Goal: Information Seeking & Learning: Learn about a topic

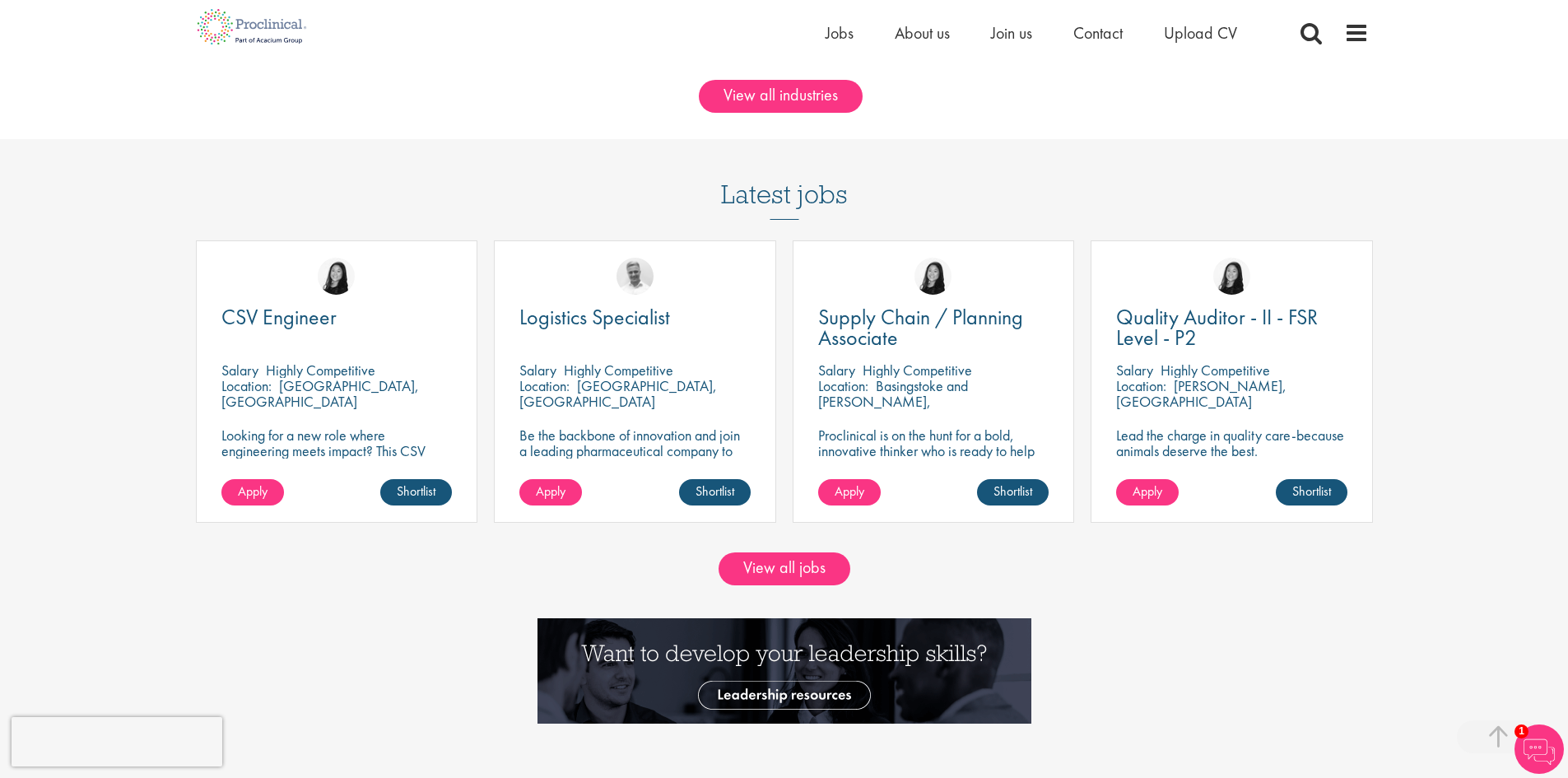
scroll to position [1460, 0]
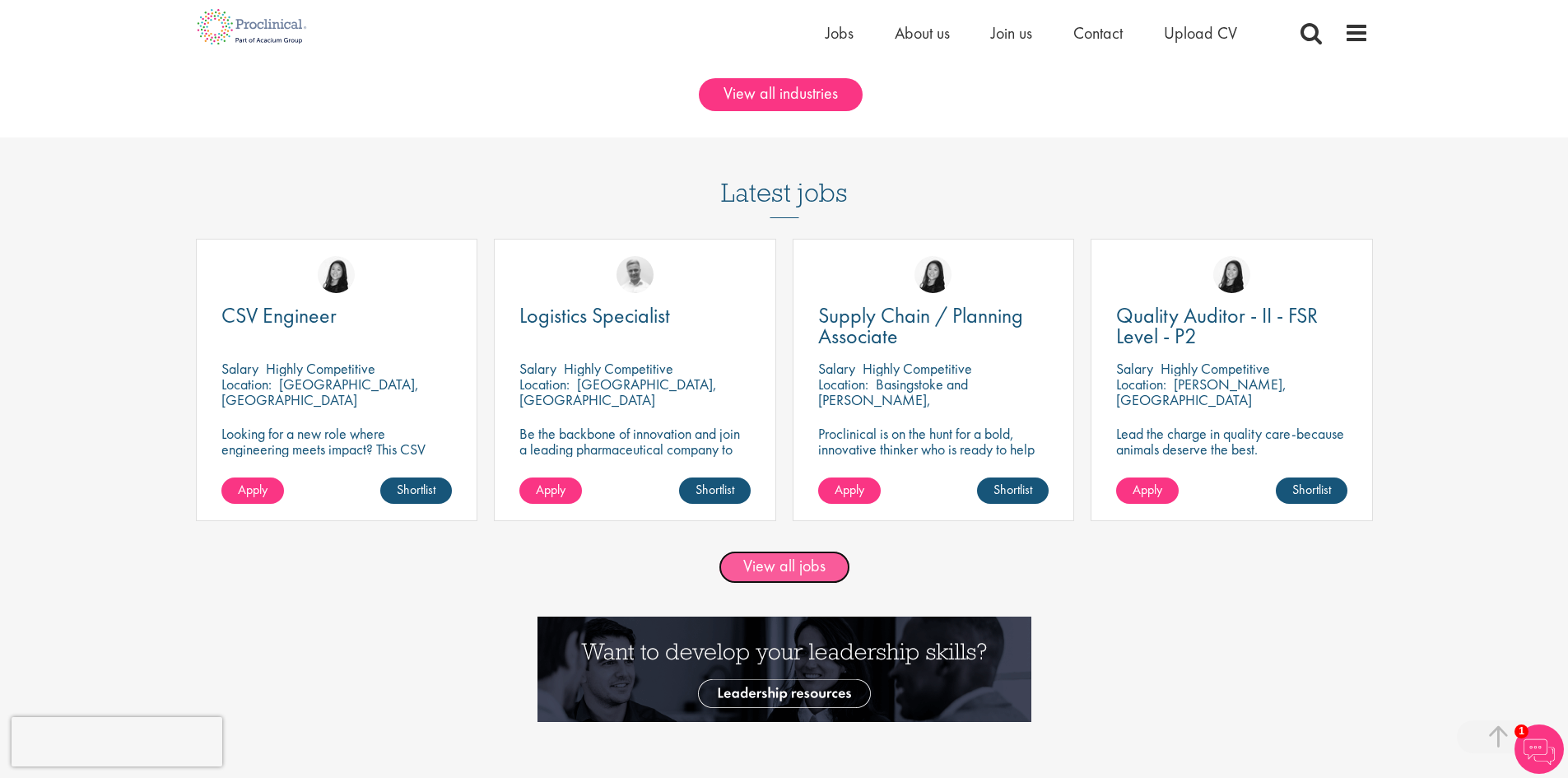
click at [746, 565] on link "View all jobs" at bounding box center [784, 568] width 132 height 33
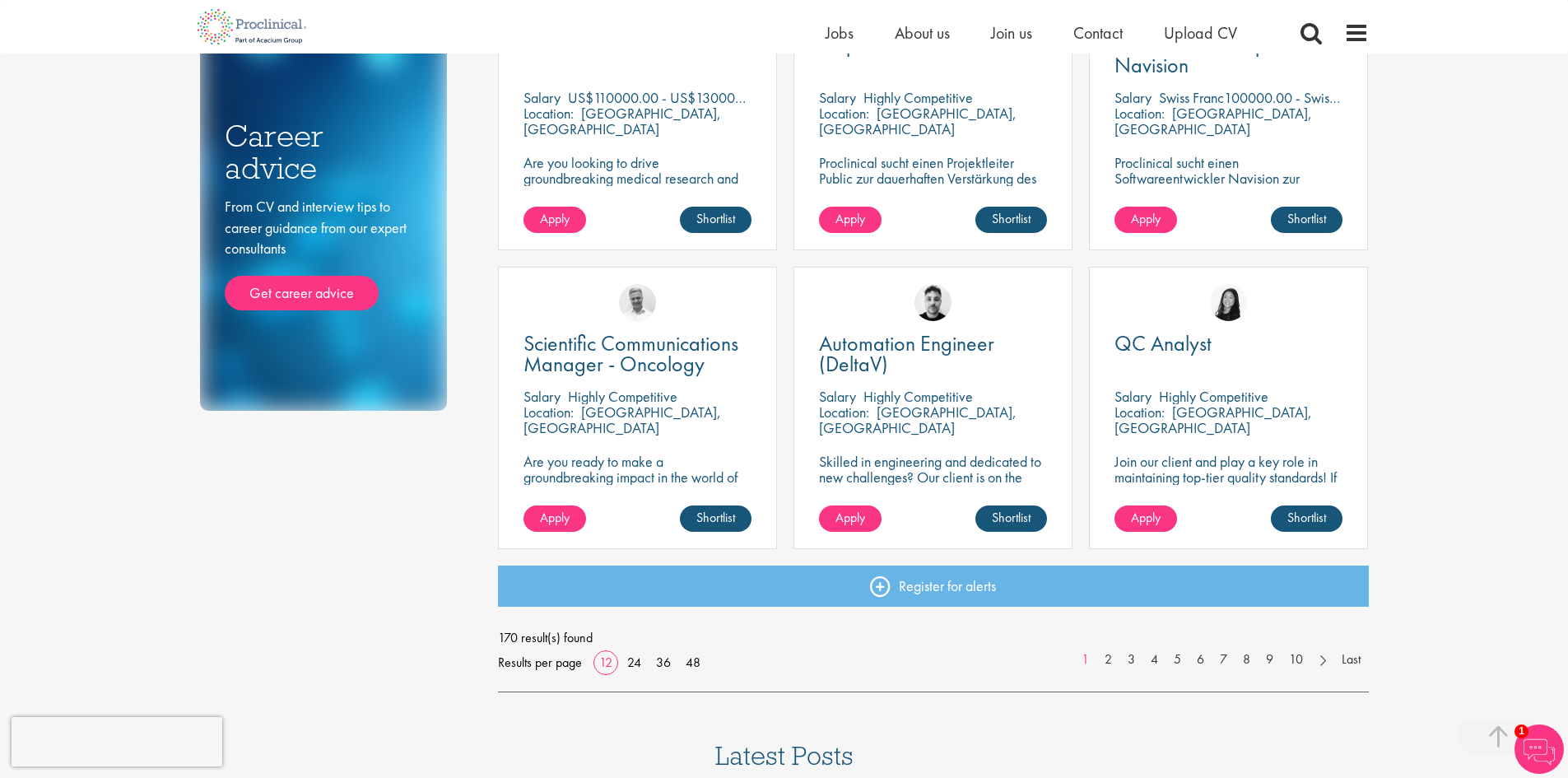
scroll to position [1001, 0]
click at [1106, 659] on link "2" at bounding box center [1109, 658] width 24 height 19
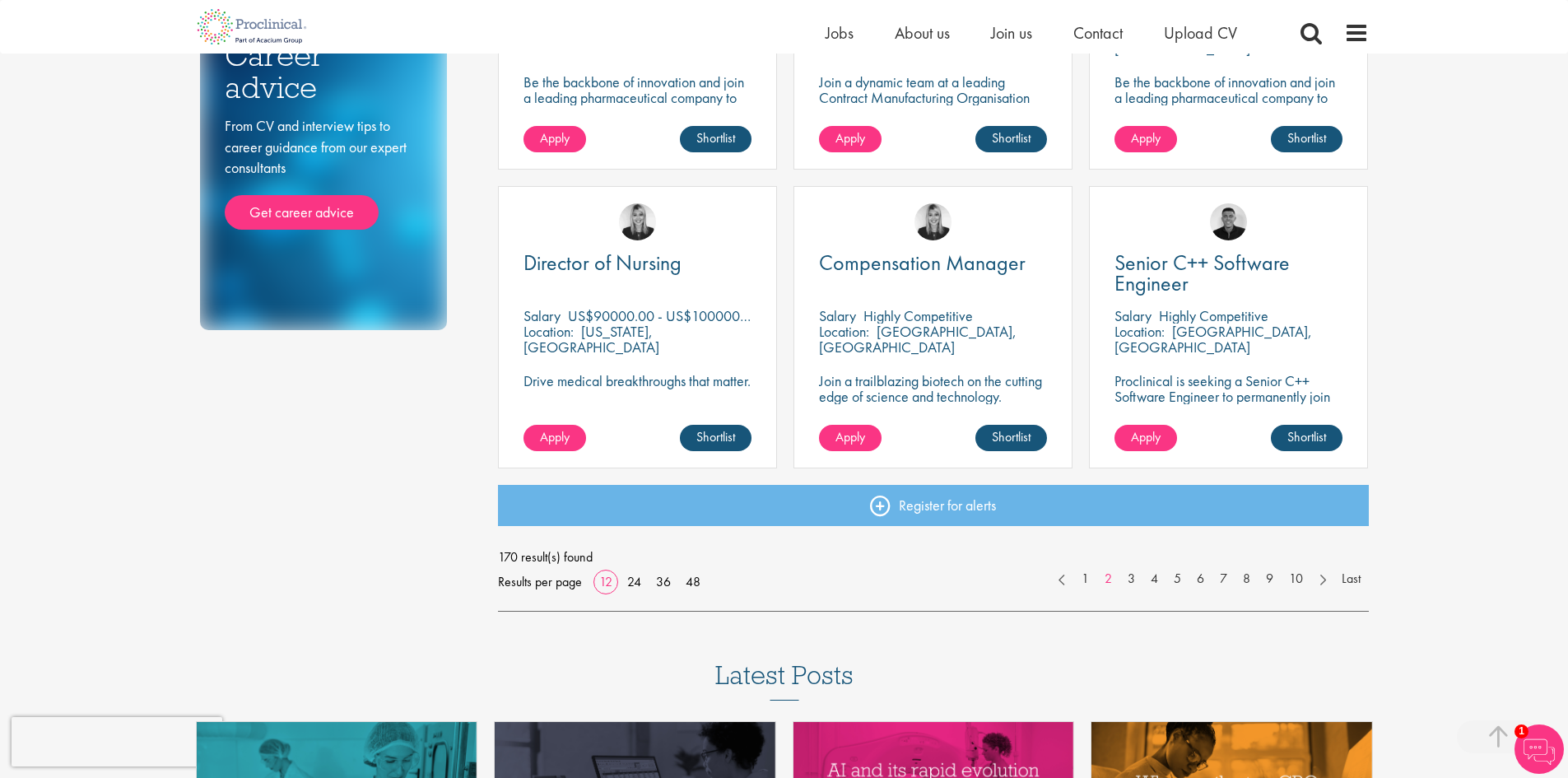
scroll to position [1084, 0]
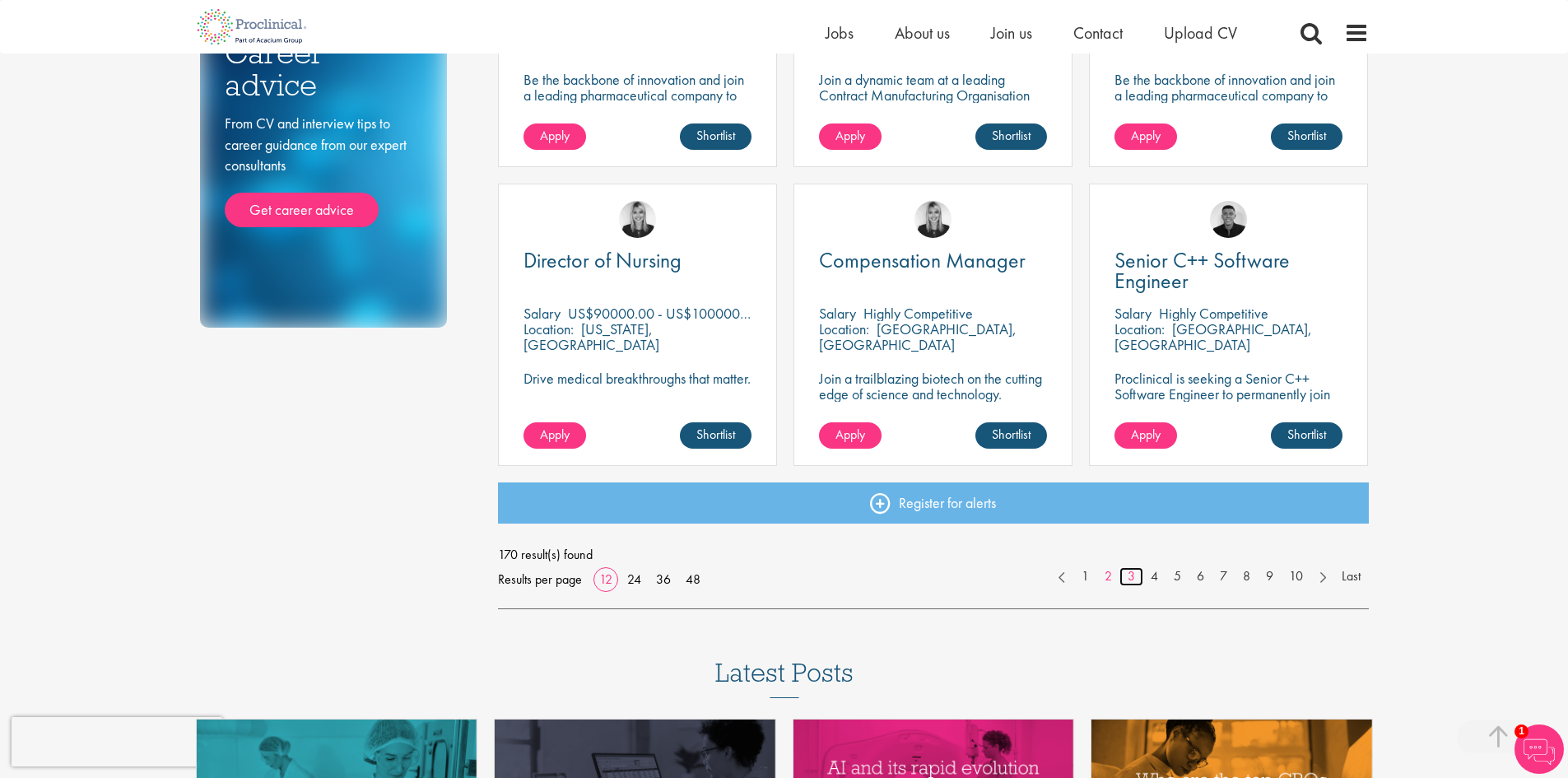
click at [1127, 577] on link "3" at bounding box center [1131, 577] width 24 height 19
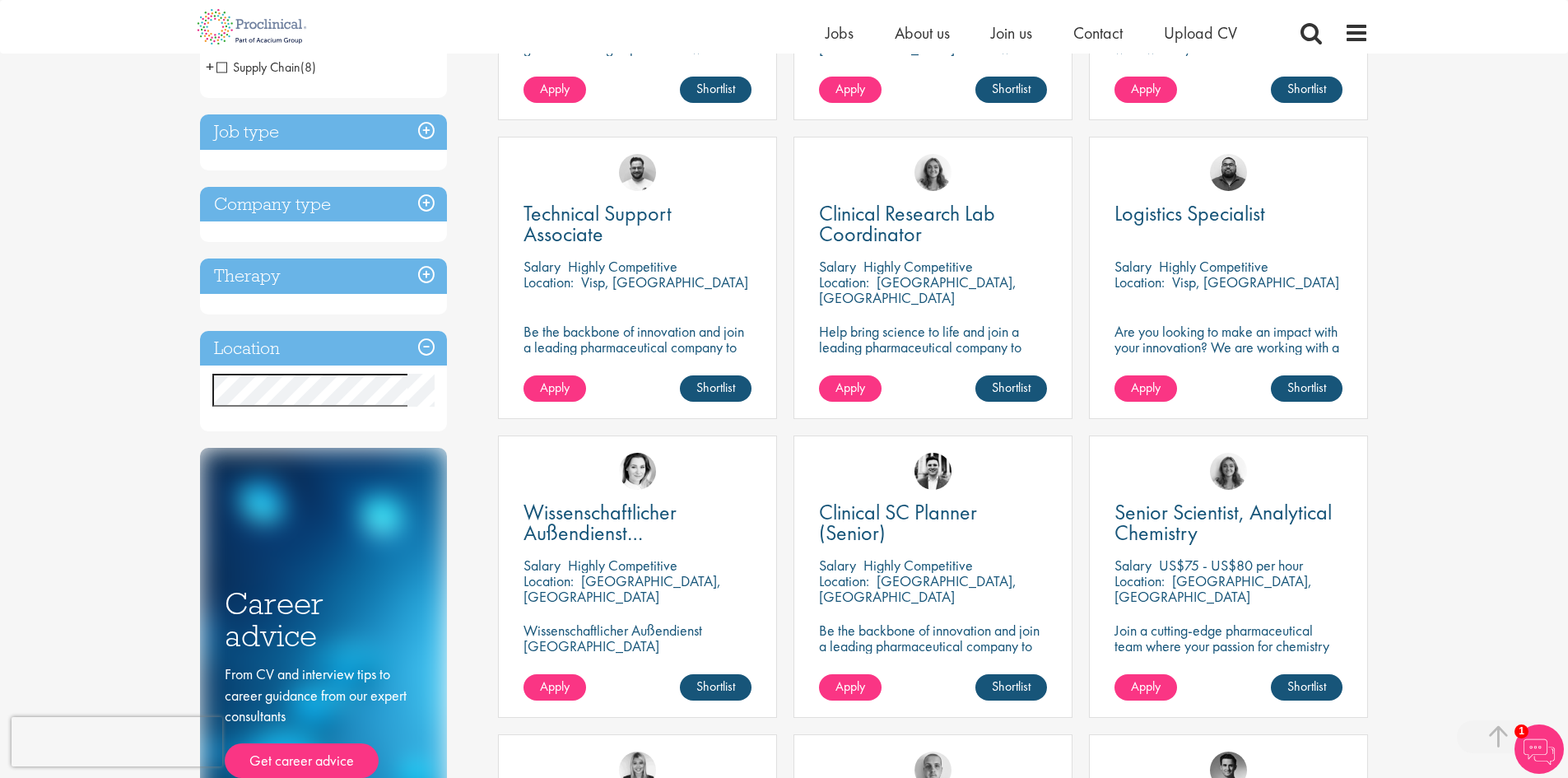
scroll to position [536, 0]
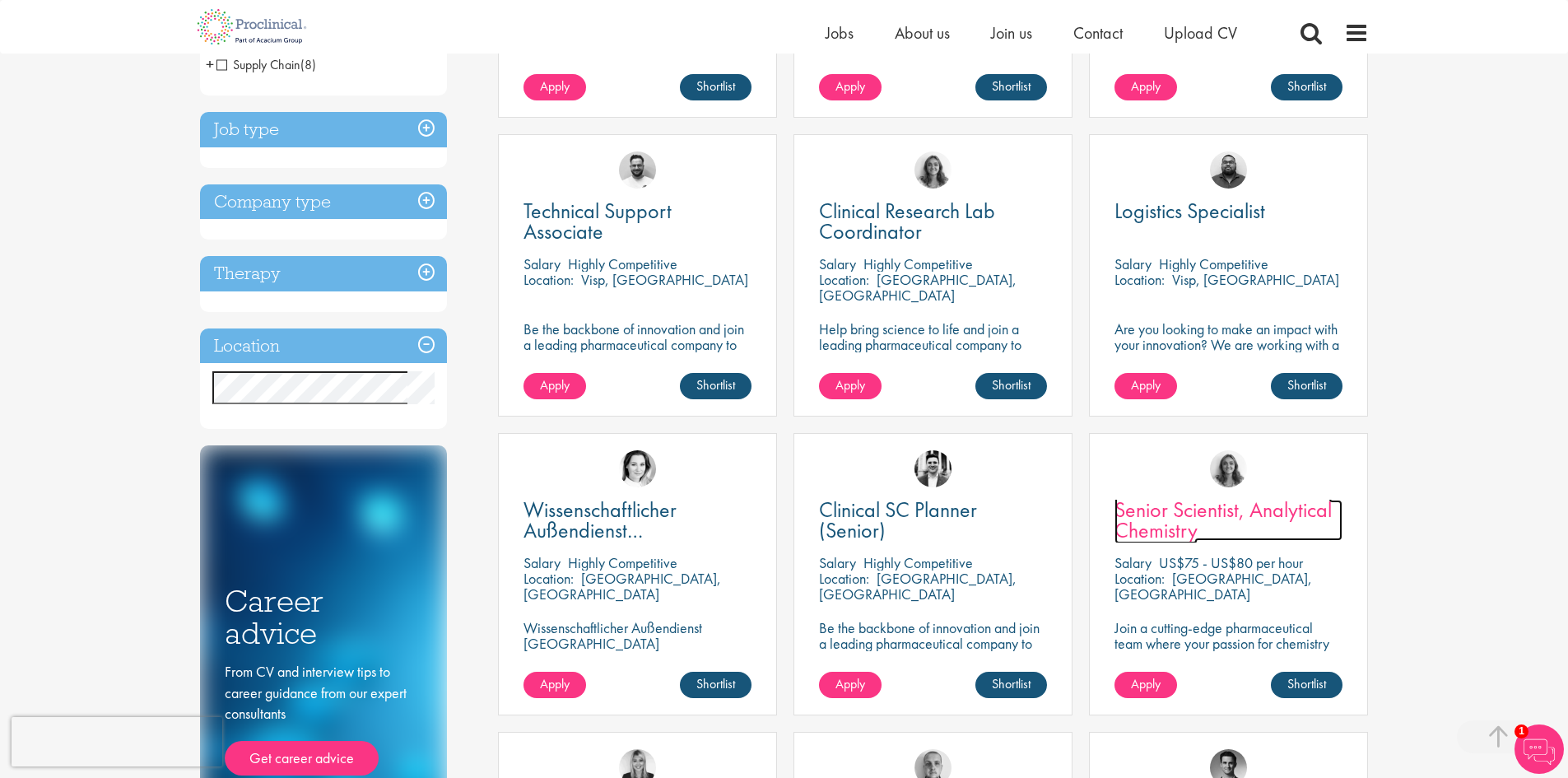
click at [1176, 512] on span "Senior Scientist, Analytical Chemistry" at bounding box center [1223, 519] width 217 height 48
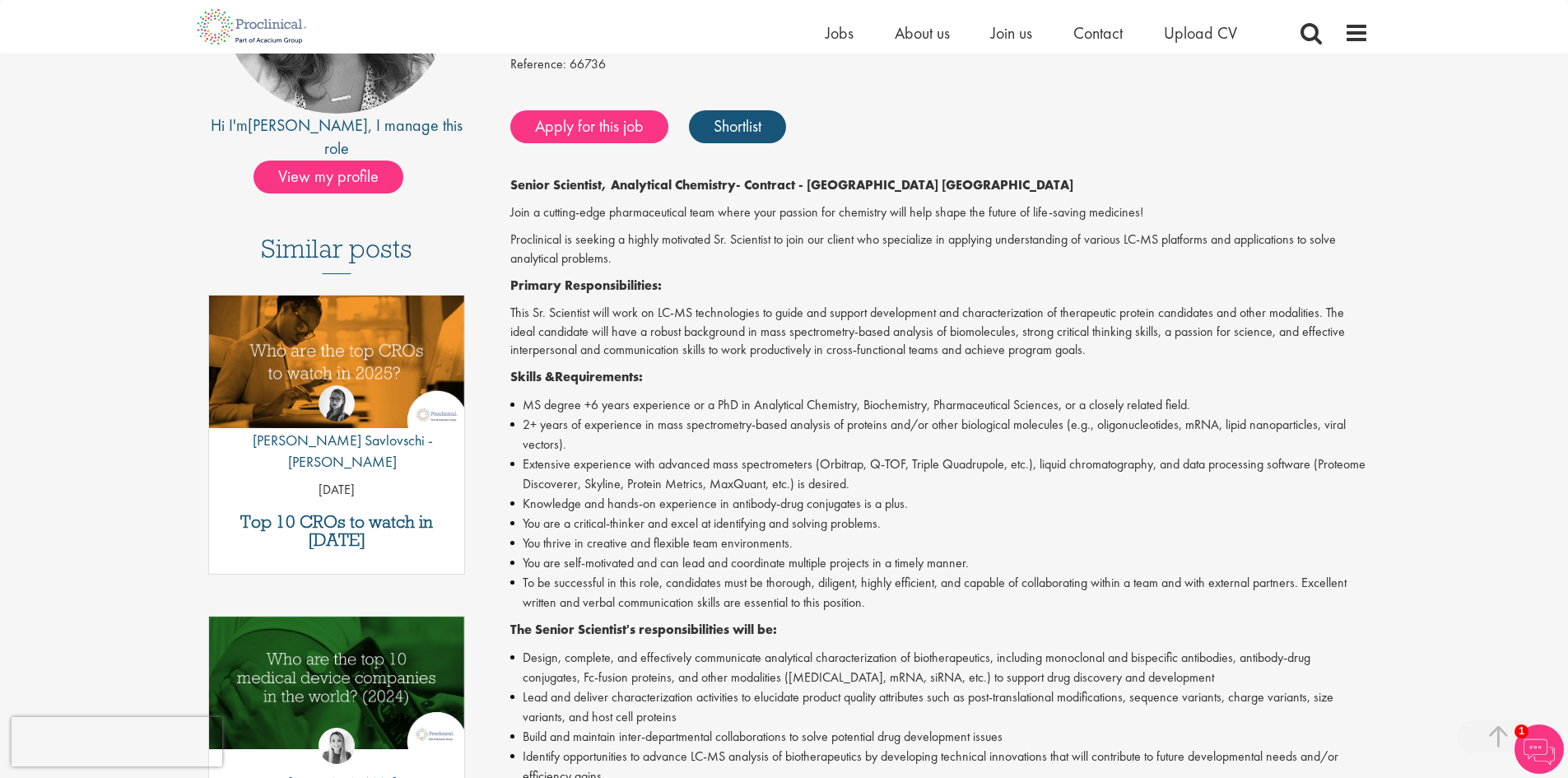
scroll to position [304, 0]
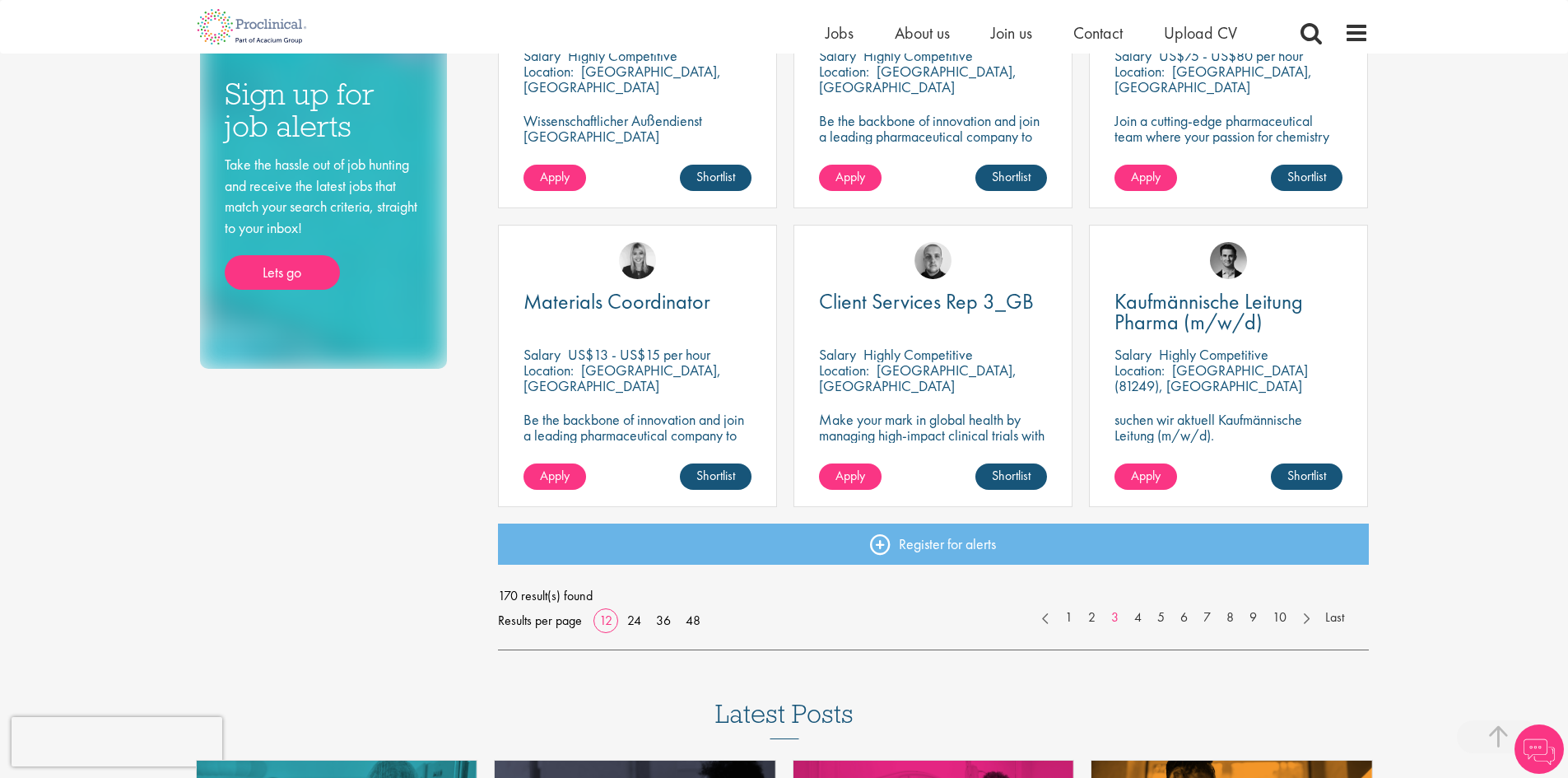
scroll to position [1044, 0]
click at [1139, 619] on link "4" at bounding box center [1138, 617] width 24 height 19
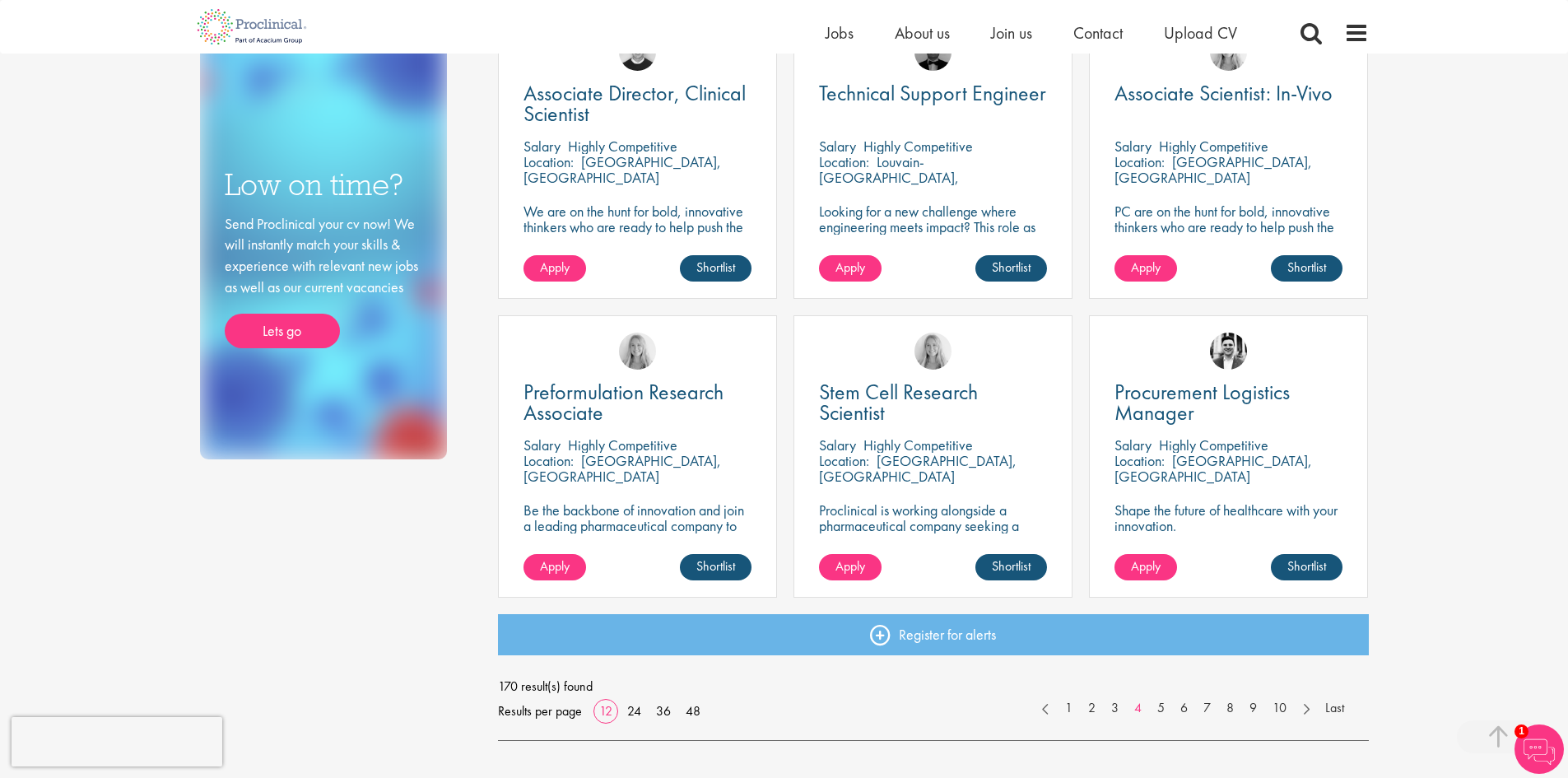
scroll to position [953, 0]
click at [1154, 707] on link "5" at bounding box center [1161, 708] width 24 height 19
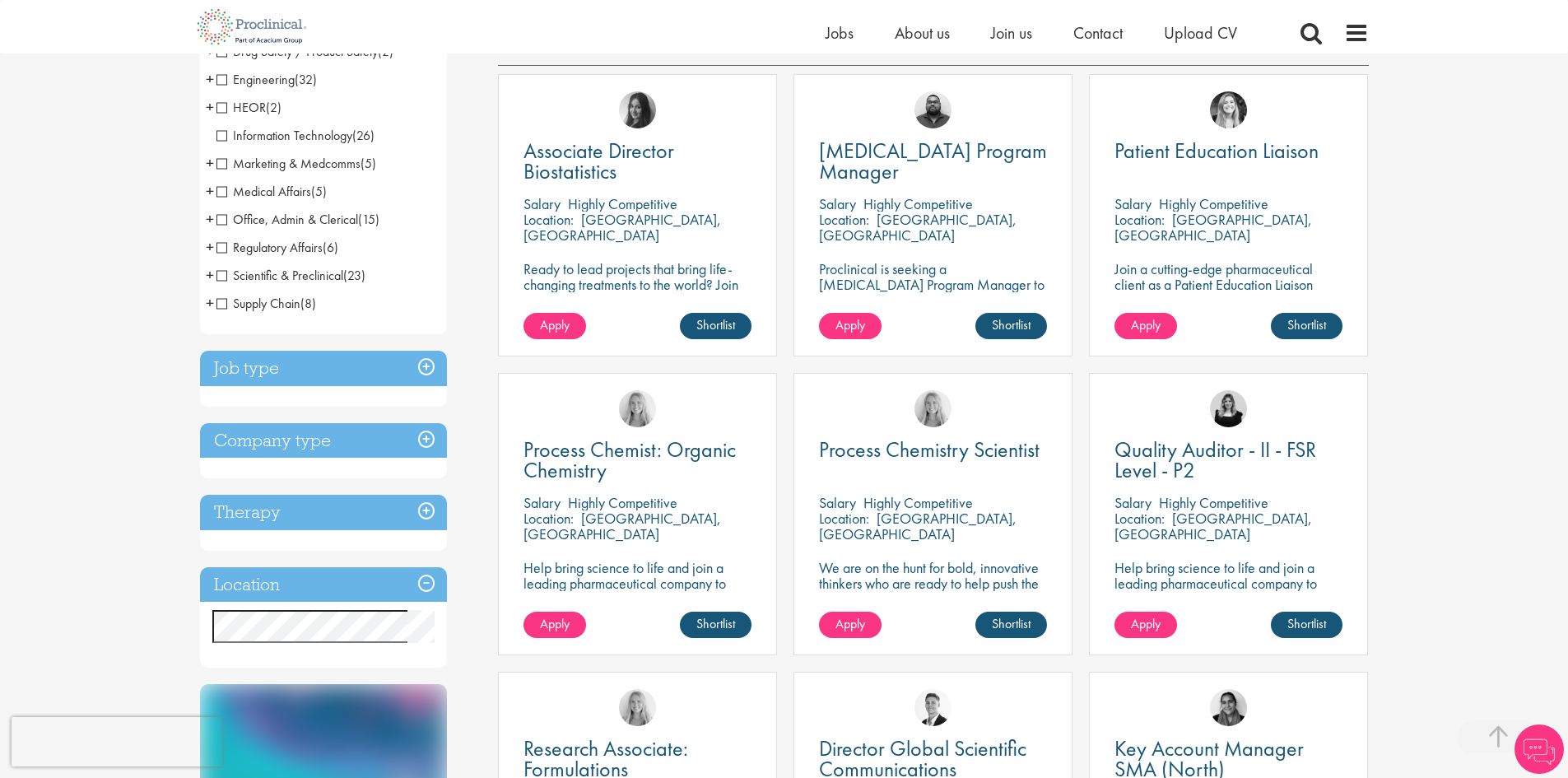
scroll to position [327, 0]
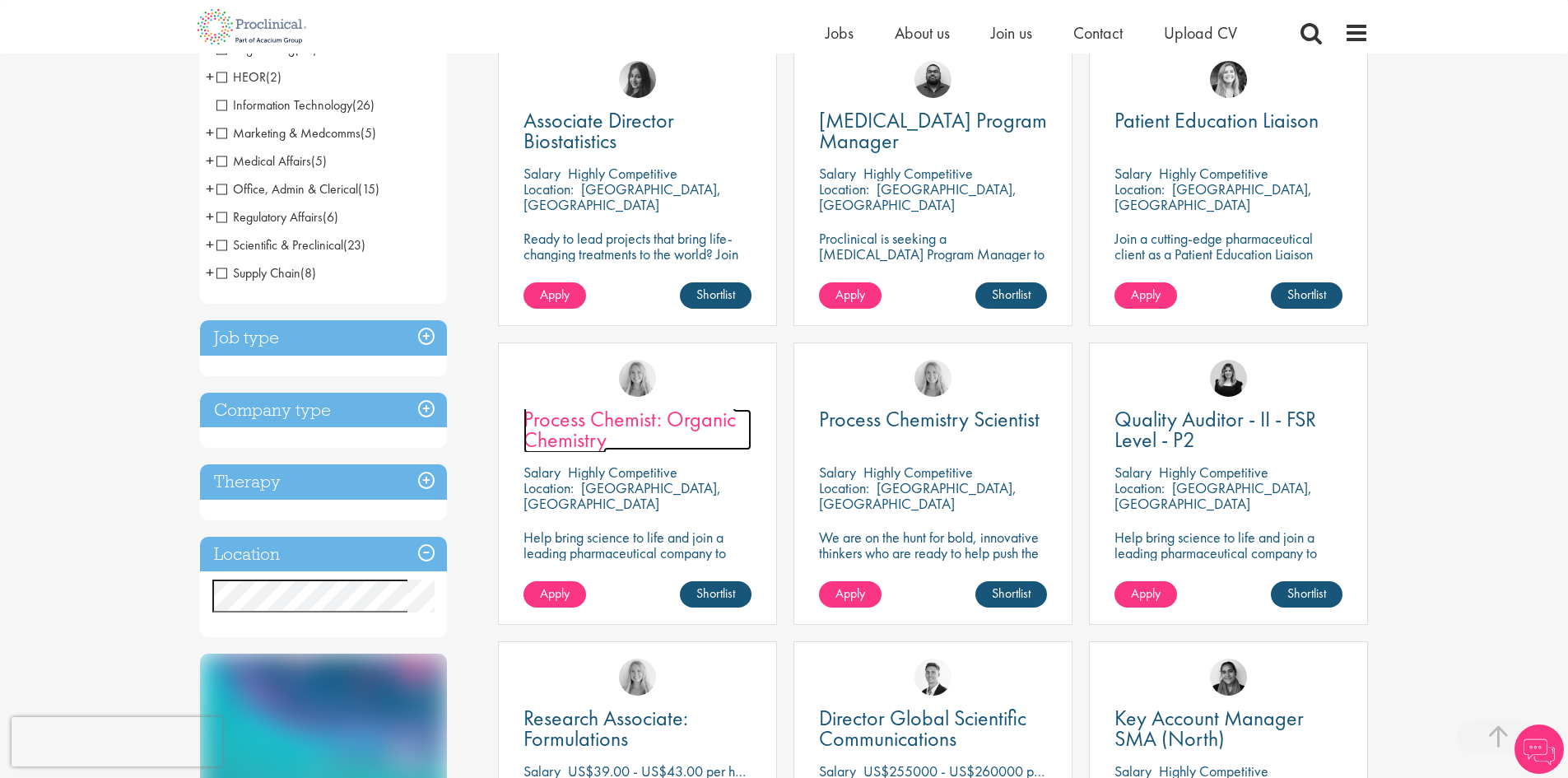
click at [654, 419] on span "Process Chemist: Organic Chemistry" at bounding box center [630, 429] width 212 height 48
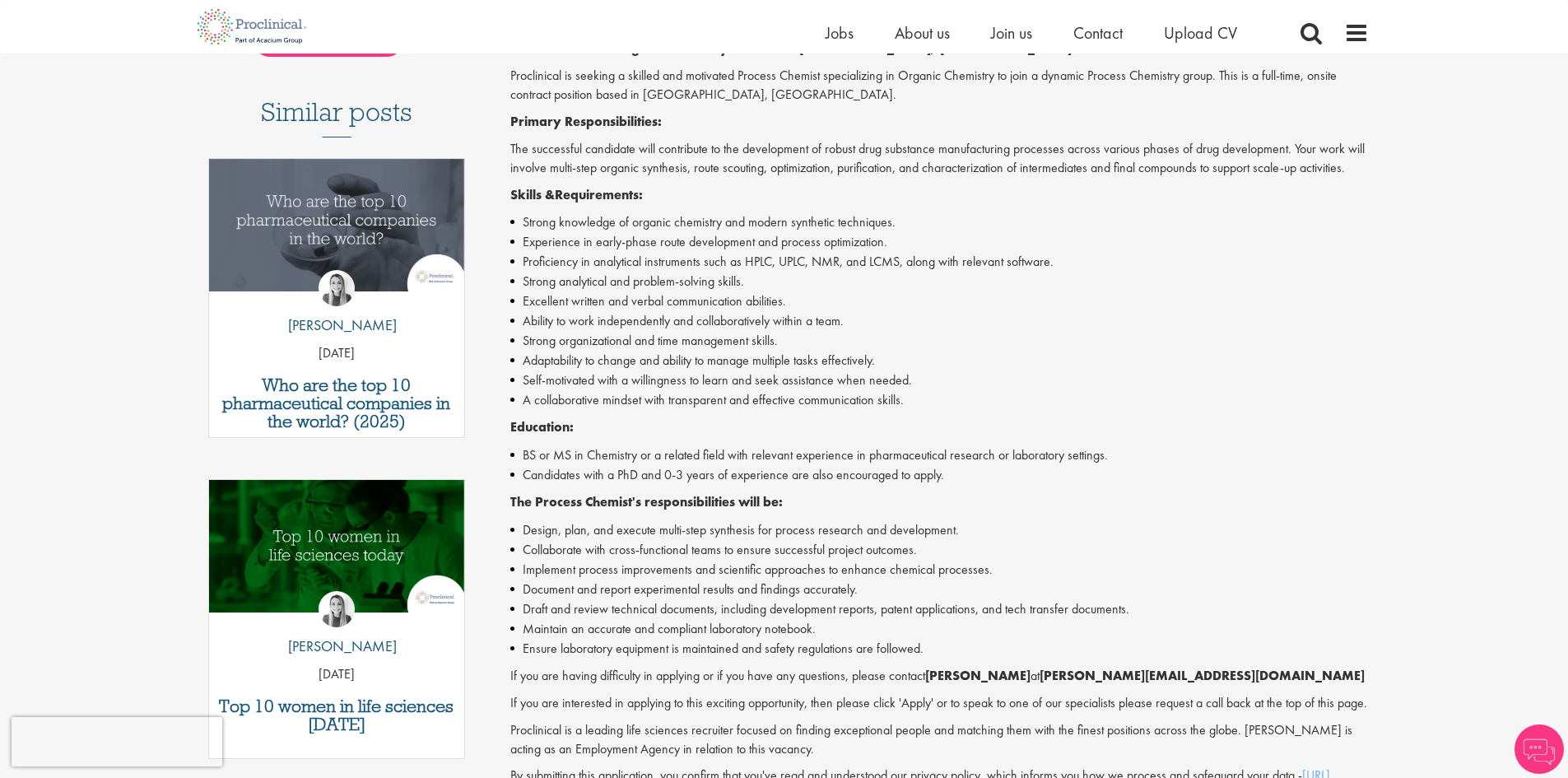
scroll to position [466, 0]
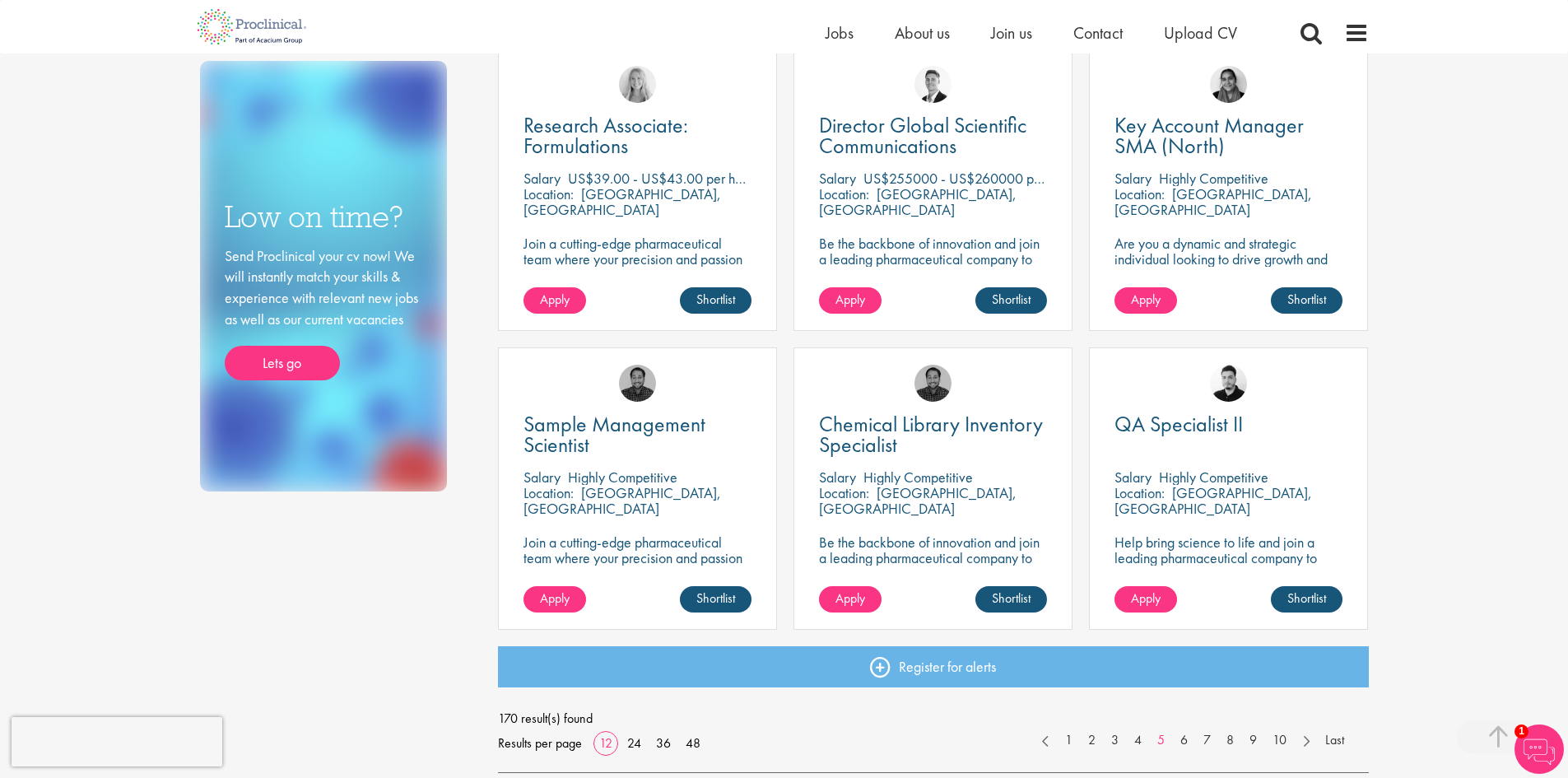
scroll to position [921, 0]
click at [1182, 738] on link "6" at bounding box center [1184, 739] width 24 height 19
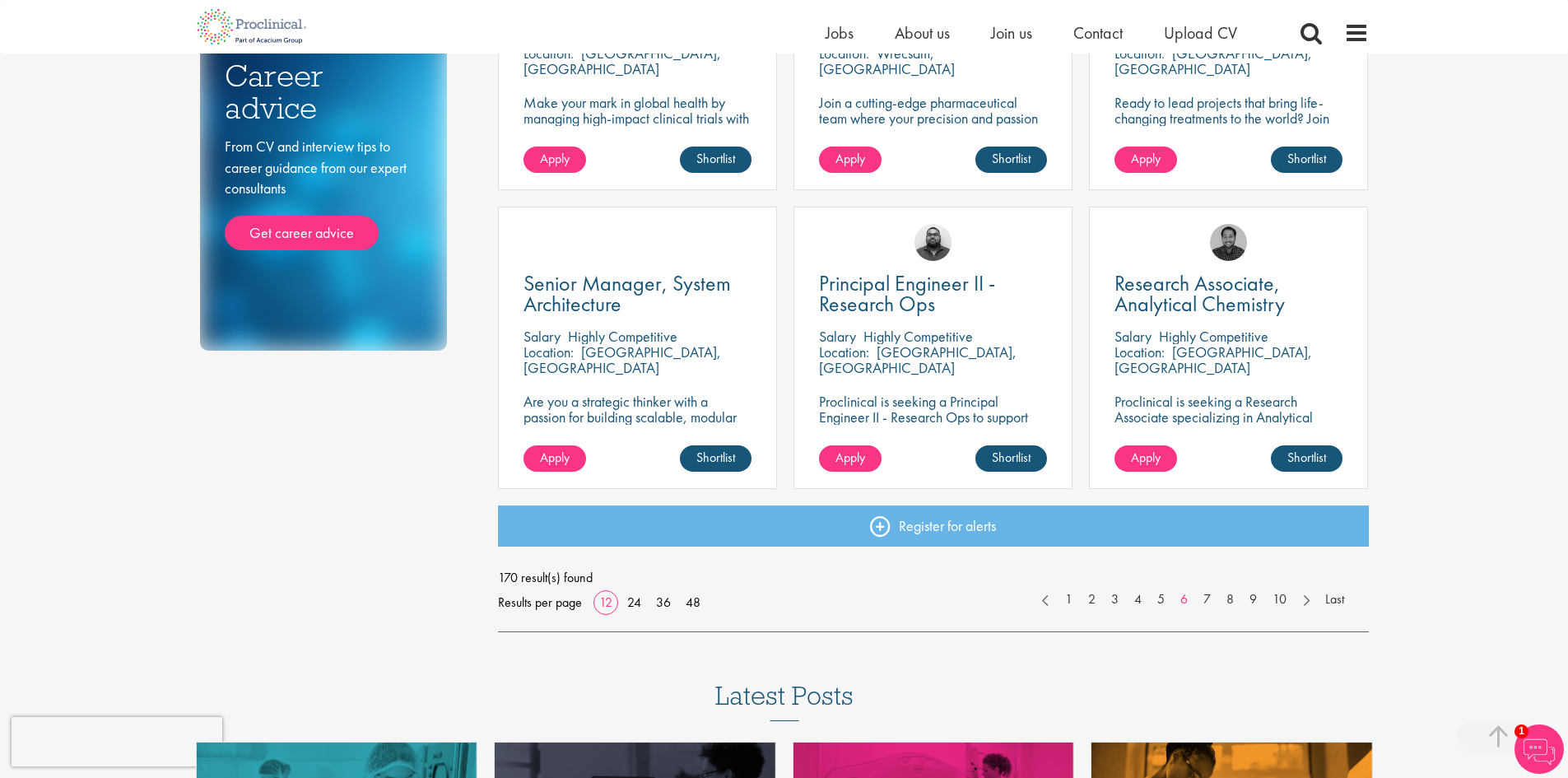
scroll to position [1062, 0]
click at [1204, 599] on link "7" at bounding box center [1207, 599] width 24 height 19
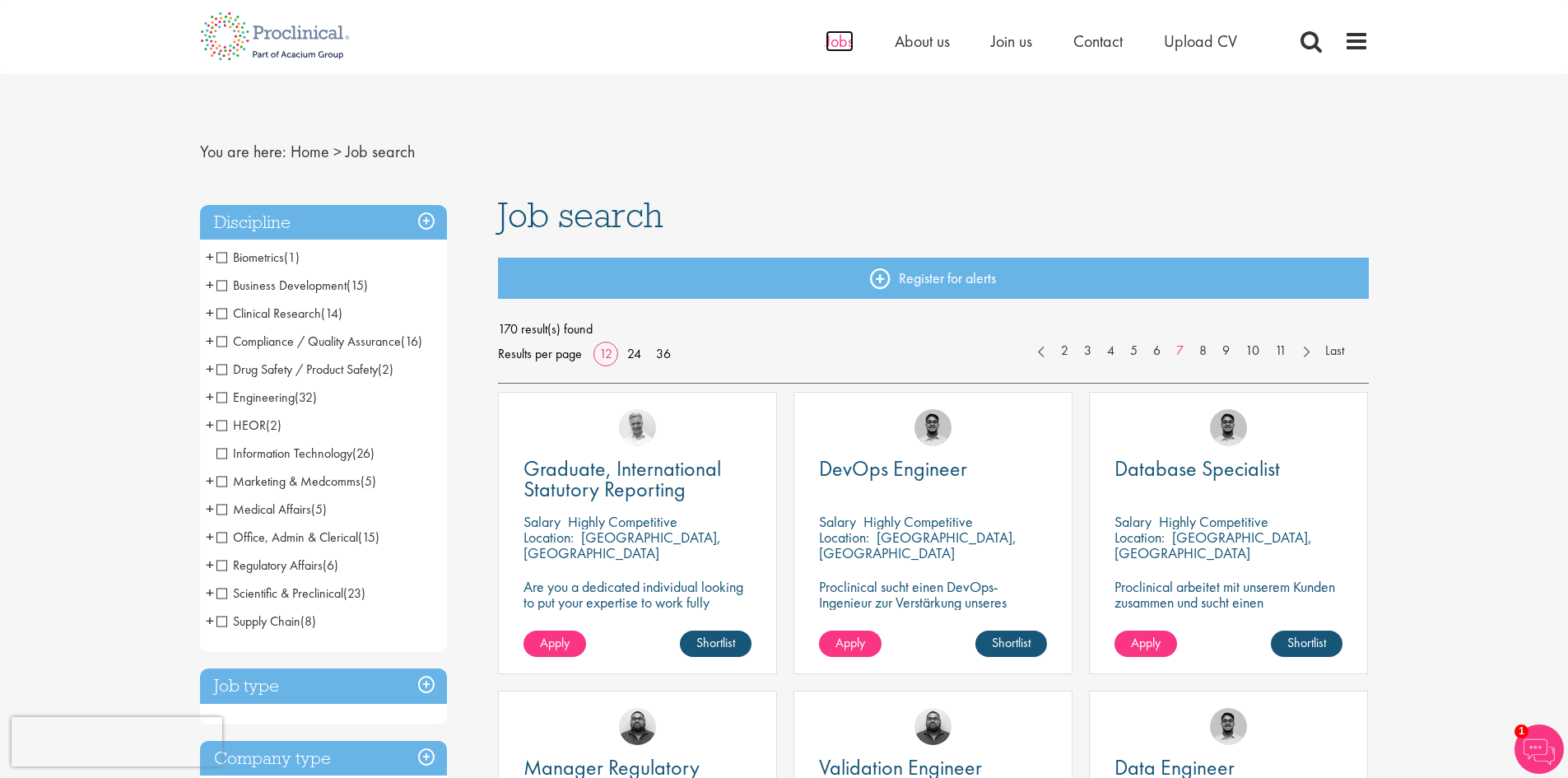
click at [840, 41] on span "Jobs" at bounding box center [839, 41] width 28 height 21
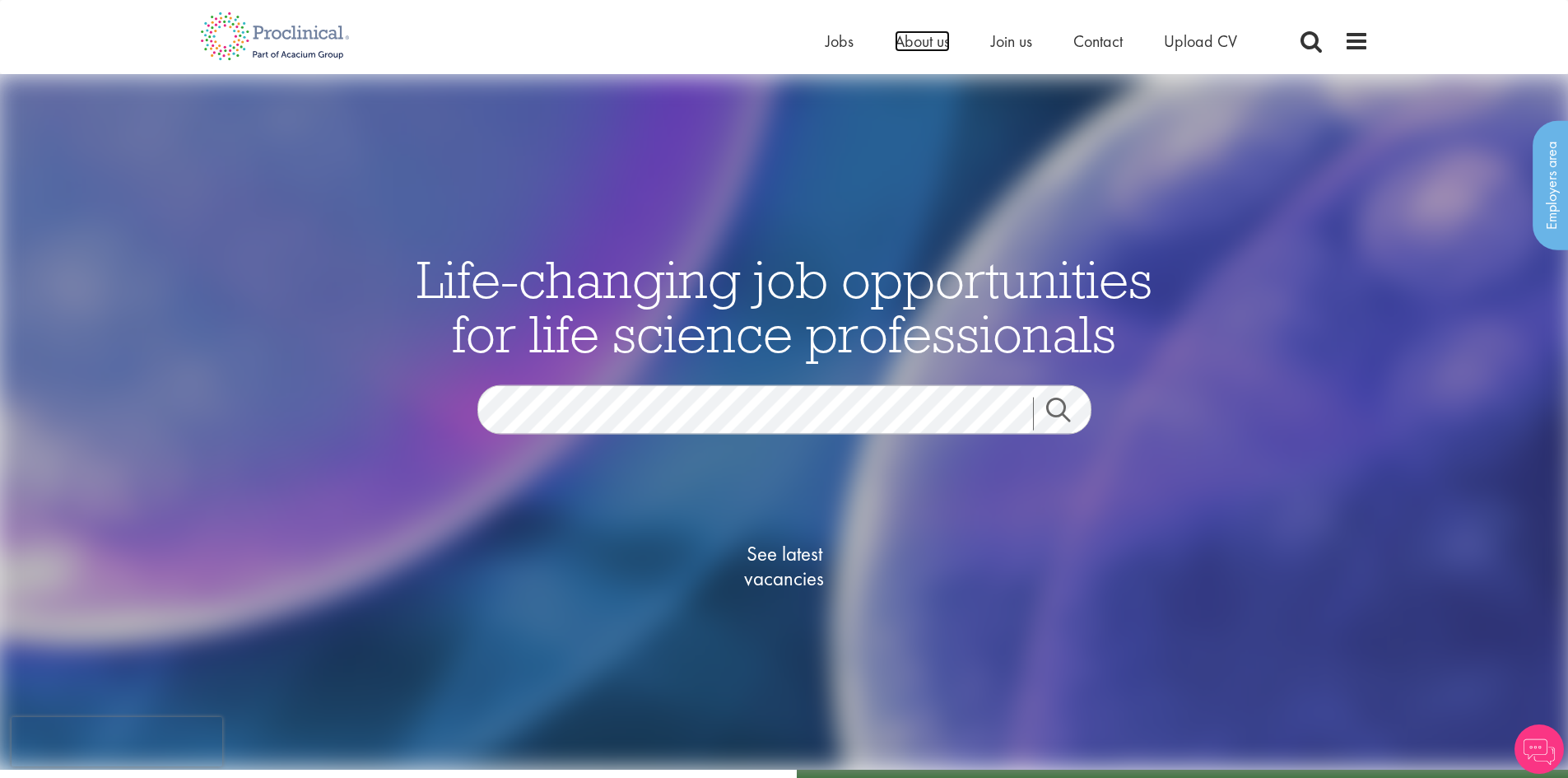
click at [925, 40] on span "About us" at bounding box center [922, 41] width 55 height 21
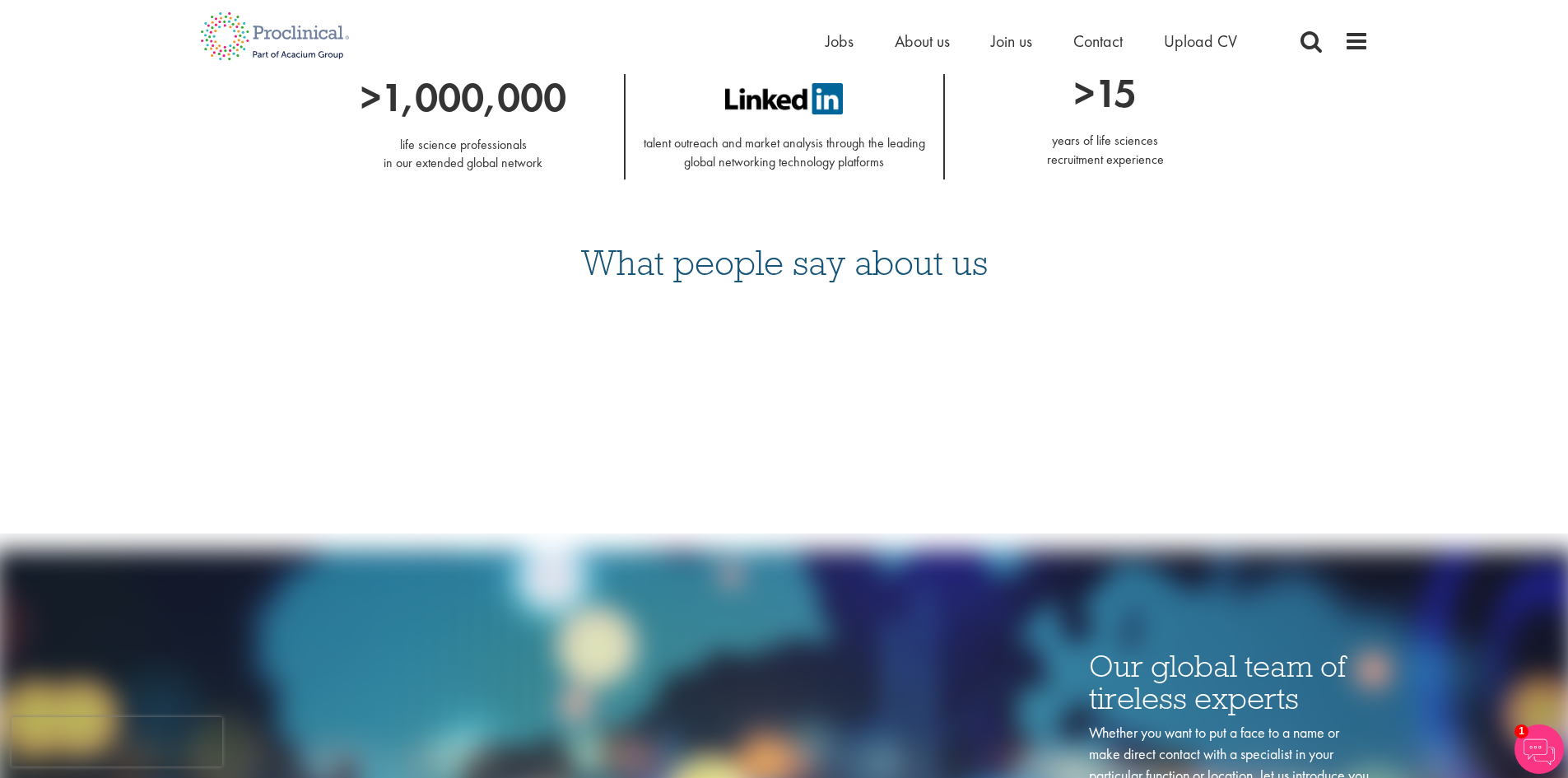
scroll to position [1596, 0]
